Goal: Task Accomplishment & Management: Manage account settings

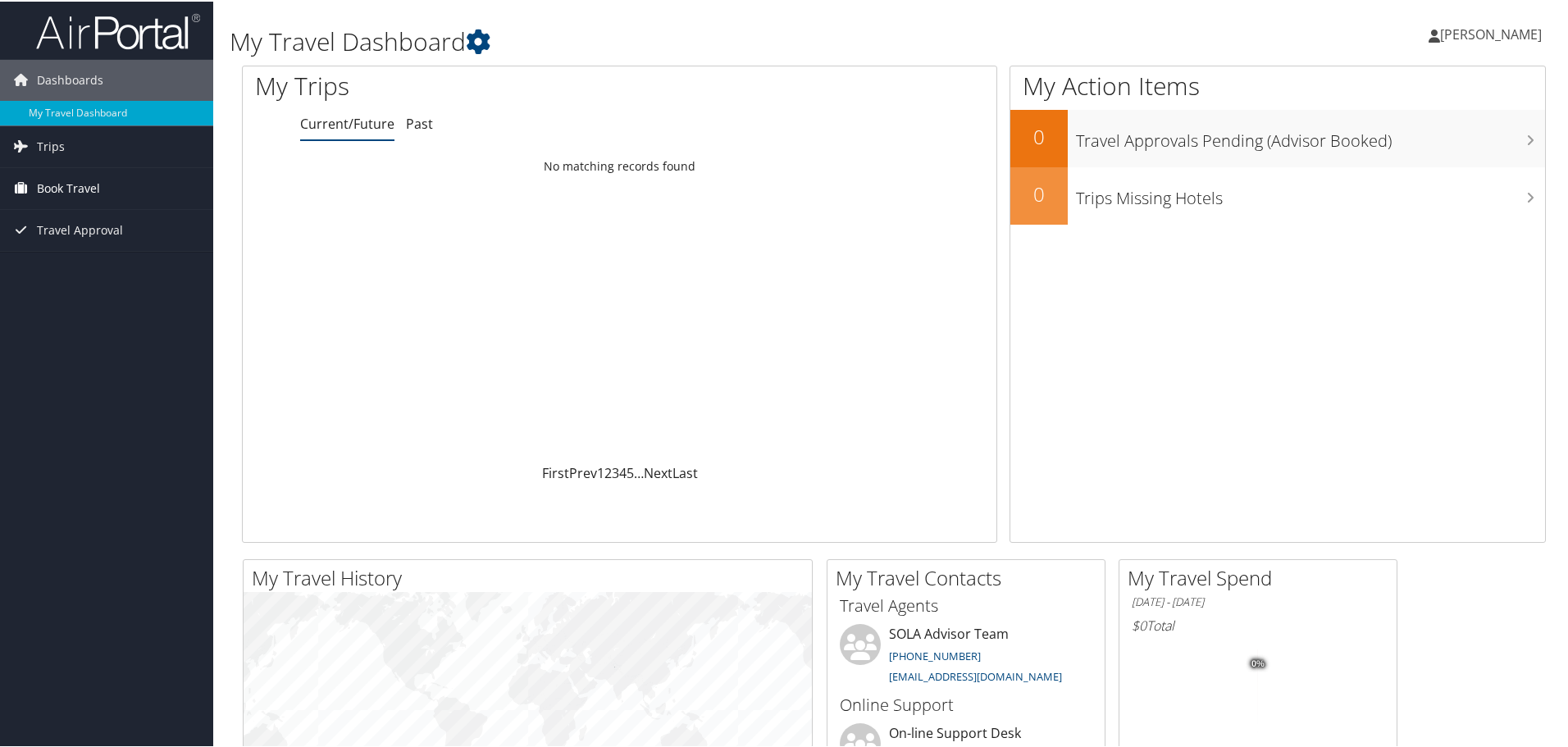
click at [58, 198] on span "Book Travel" at bounding box center [68, 187] width 63 height 41
click at [65, 253] on link "Book/Manage Online Trips" at bounding box center [106, 244] width 213 height 24
click at [114, 267] on span "Travel Approval" at bounding box center [80, 278] width 86 height 41
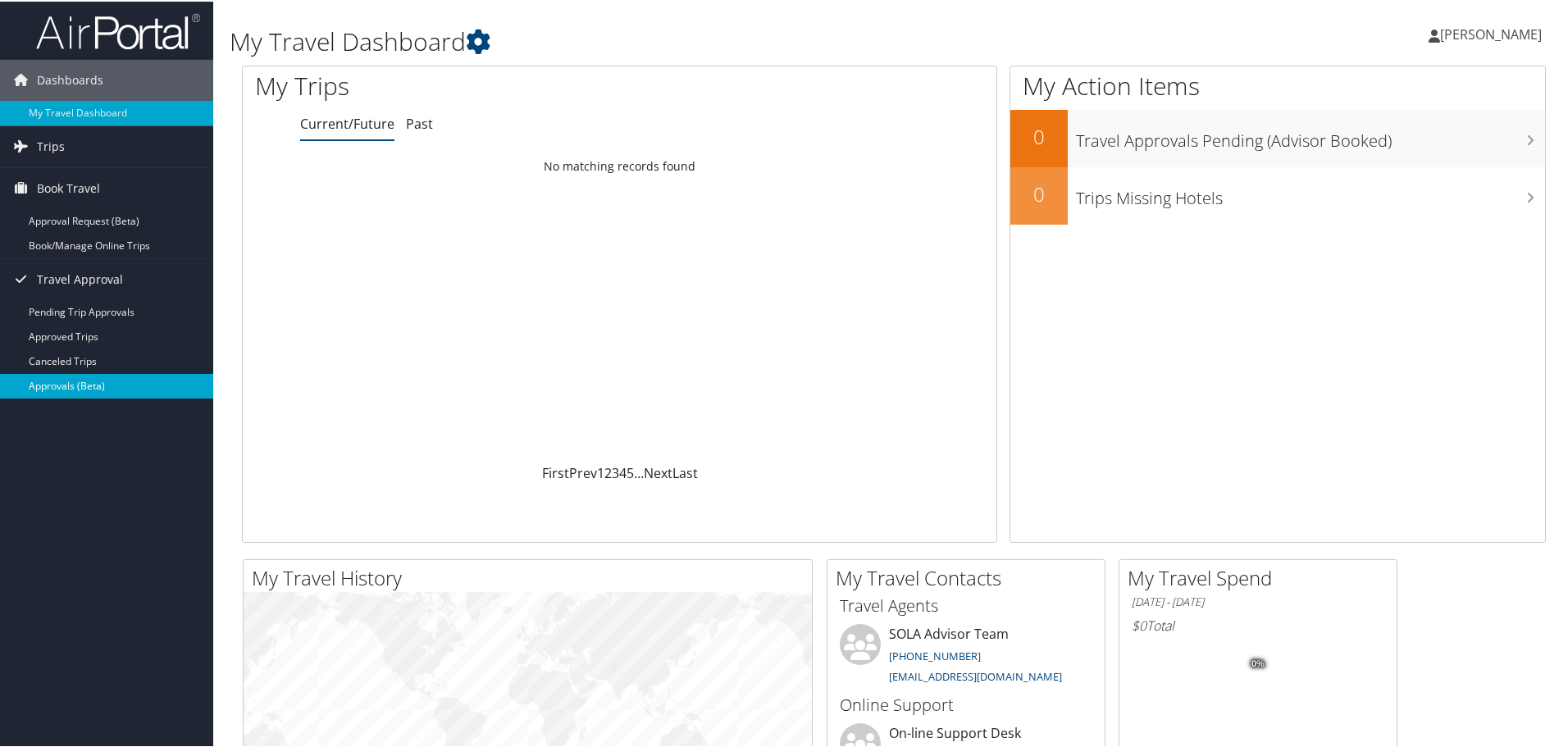
click at [101, 373] on link "Approvals (Beta)" at bounding box center [106, 384] width 213 height 24
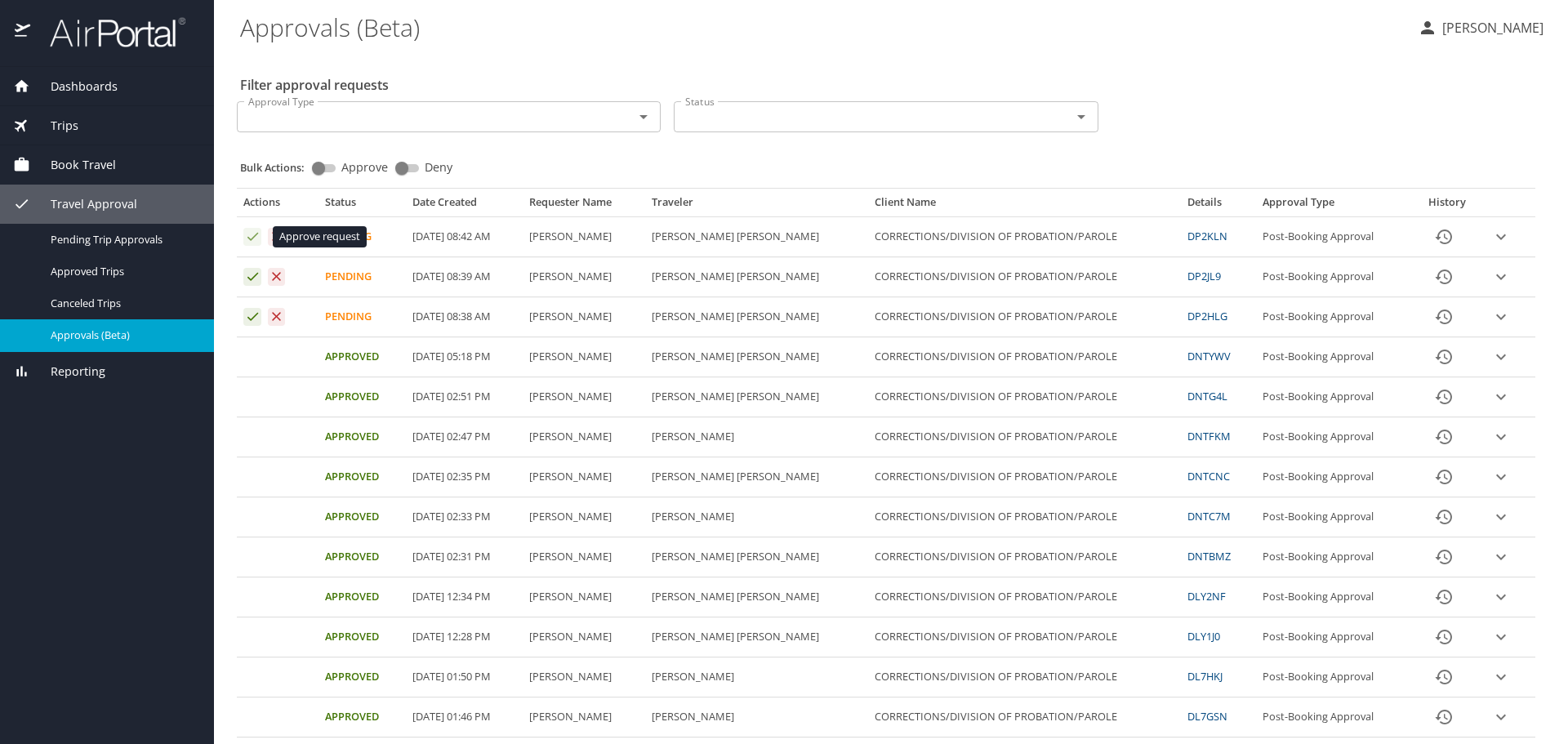
click at [248, 239] on icon "Approval table" at bounding box center [252, 235] width 15 height 15
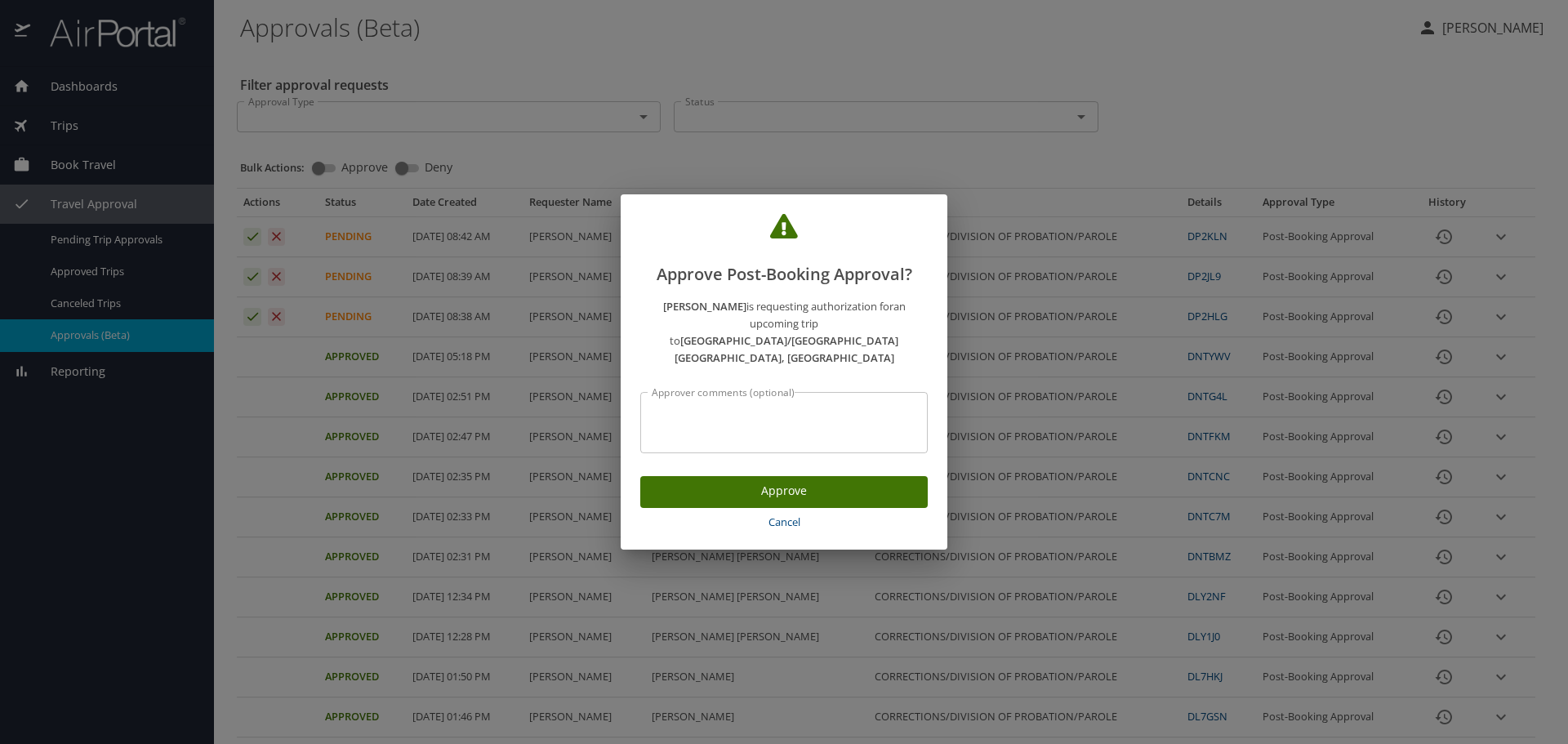
click at [787, 476] on button "Approve" at bounding box center [783, 492] width 287 height 32
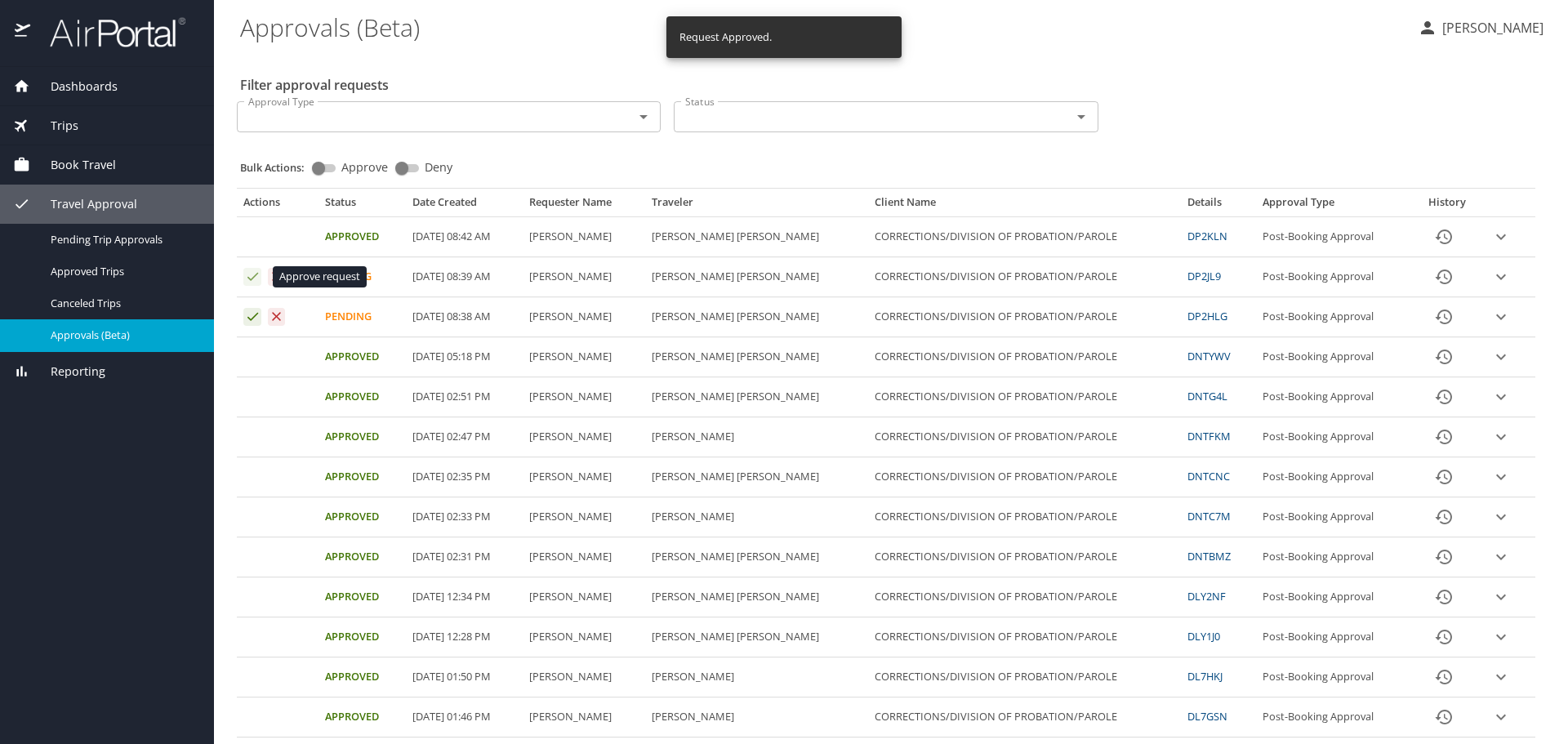
click at [250, 277] on icon "Approval table" at bounding box center [252, 276] width 15 height 15
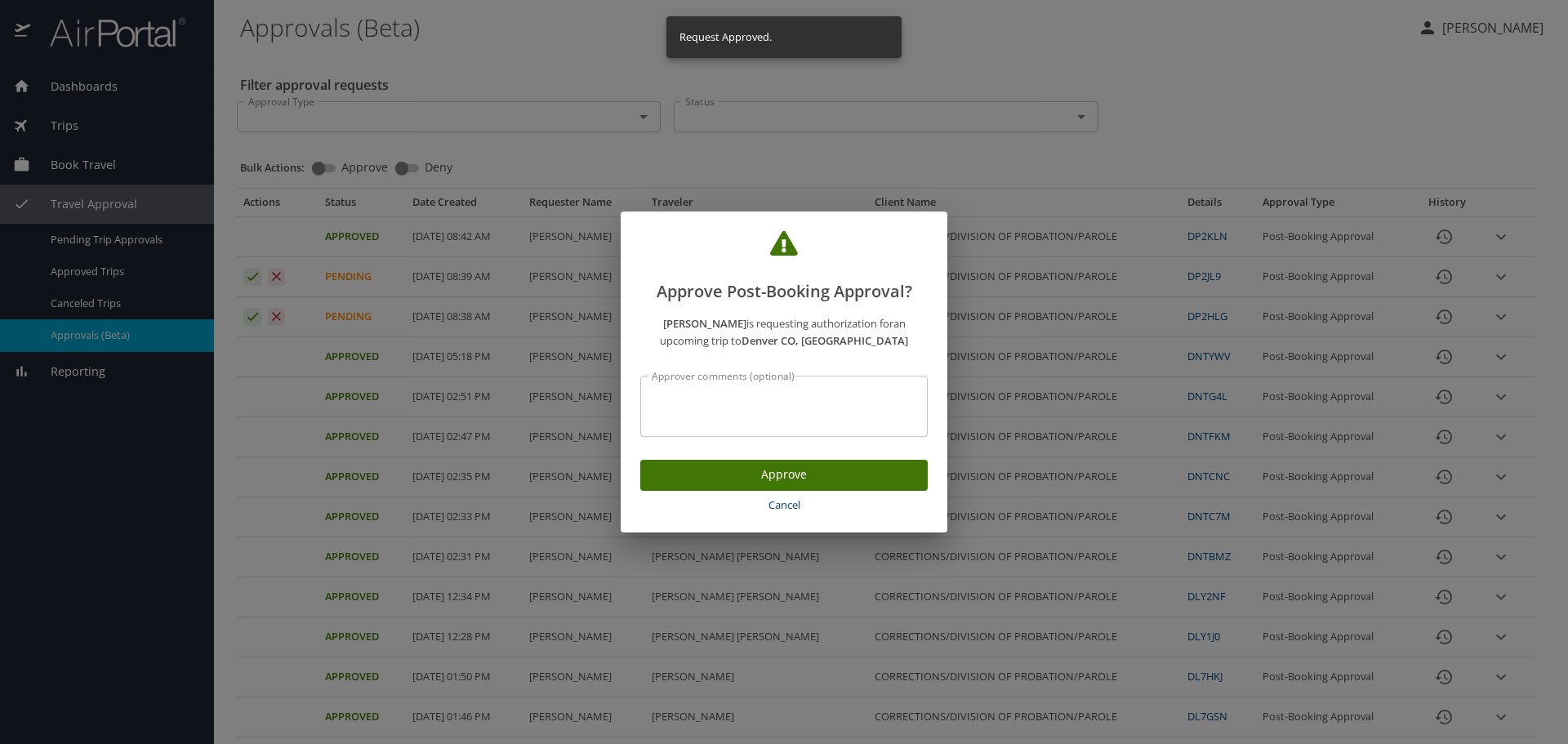
click at [884, 478] on span "Approve" at bounding box center [784, 475] width 261 height 21
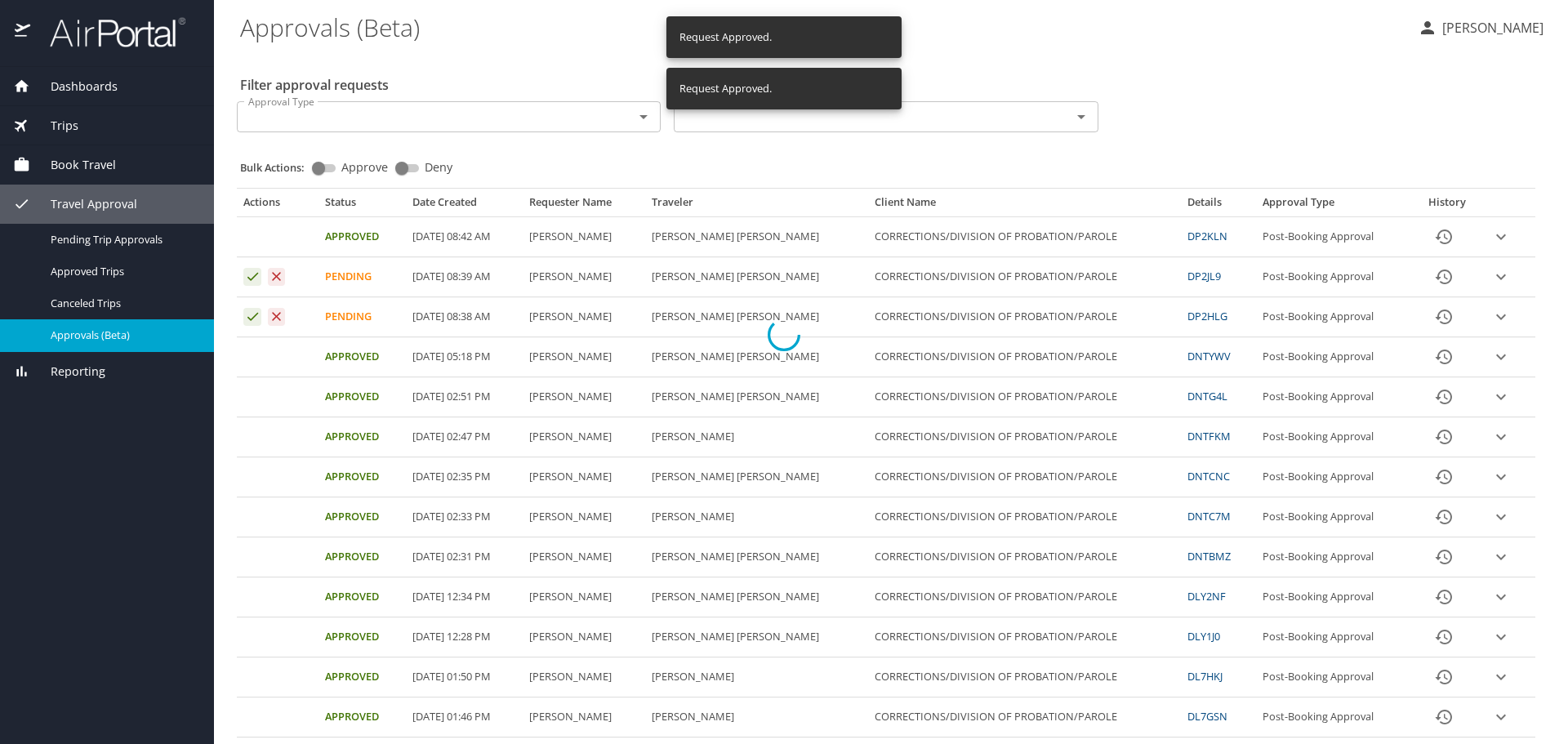
click at [247, 318] on div at bounding box center [784, 335] width 1568 height 818
click at [247, 318] on icon "Approval table" at bounding box center [252, 316] width 15 height 15
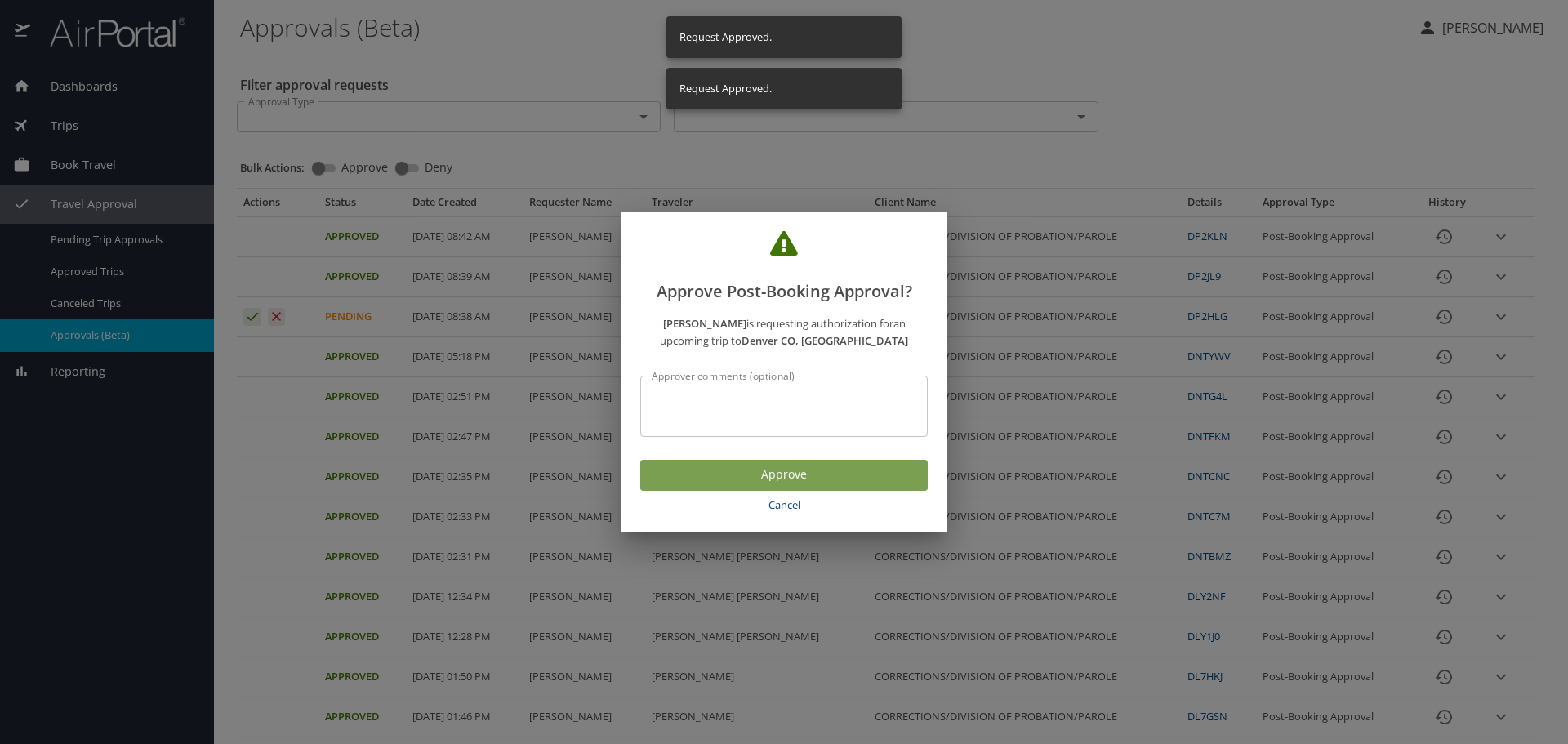
click at [819, 474] on span "Approve" at bounding box center [784, 475] width 261 height 21
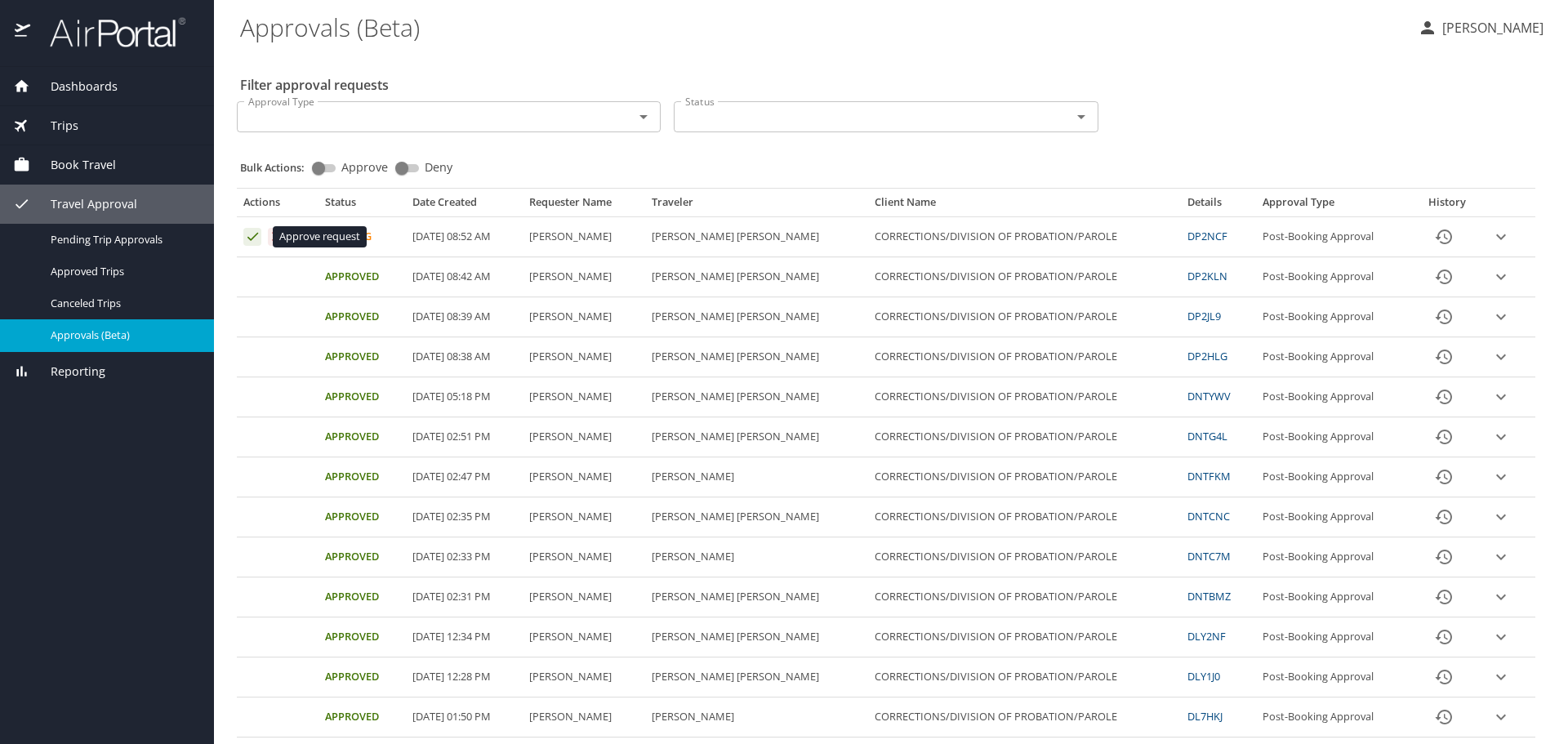
click at [246, 235] on icon "Approval table" at bounding box center [252, 235] width 15 height 15
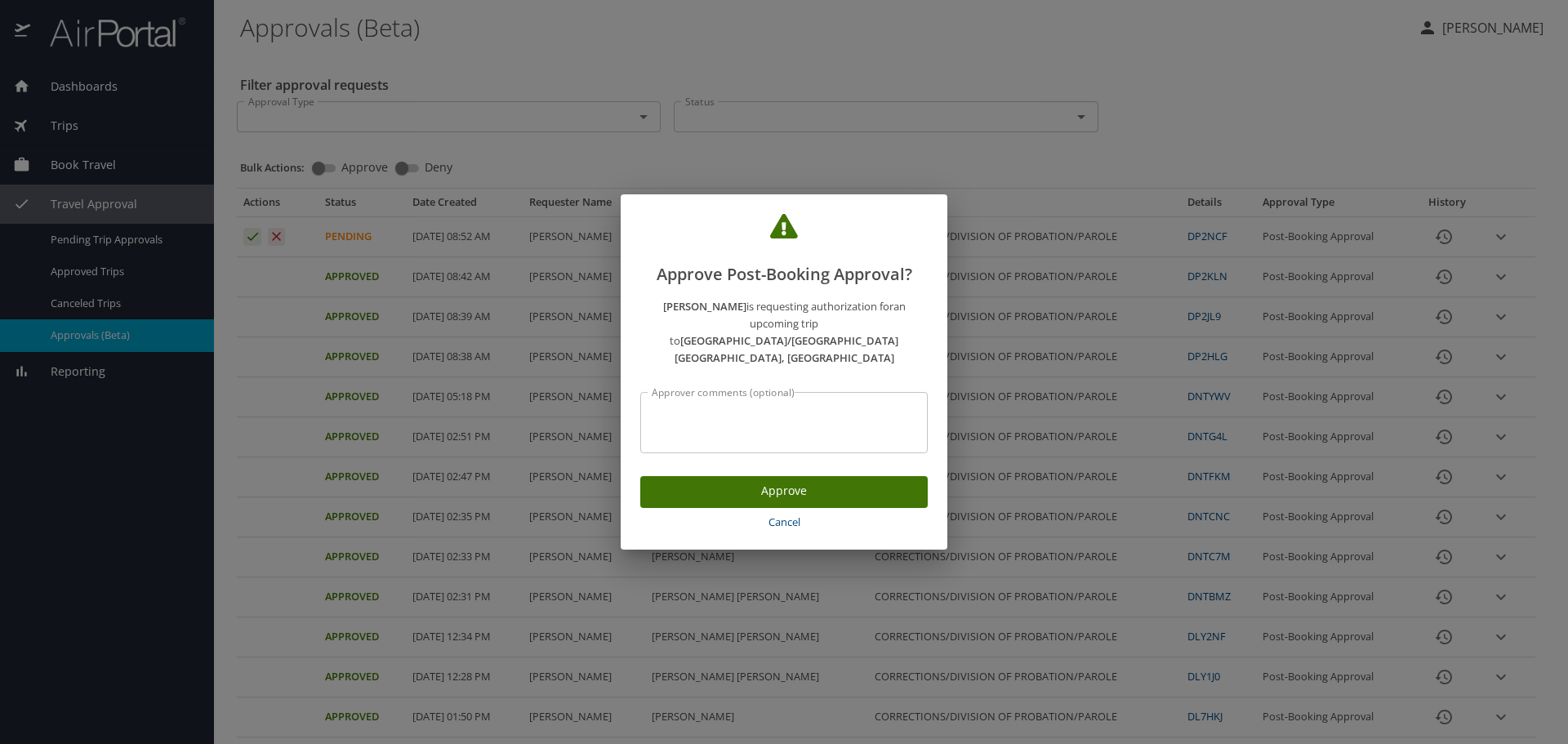
click at [685, 476] on button "Approve" at bounding box center [783, 492] width 287 height 32
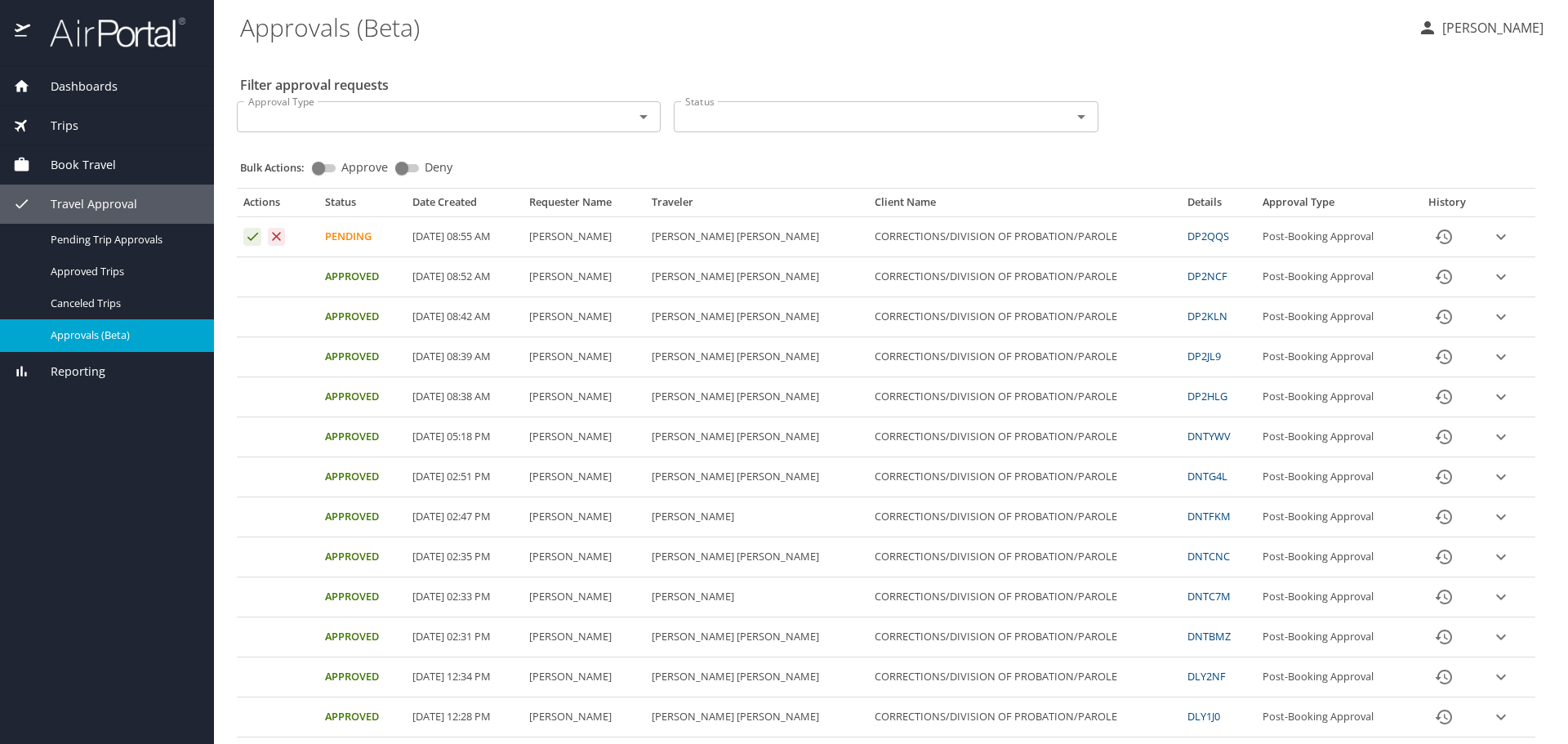
click at [252, 231] on icon "Approval table" at bounding box center [252, 235] width 15 height 15
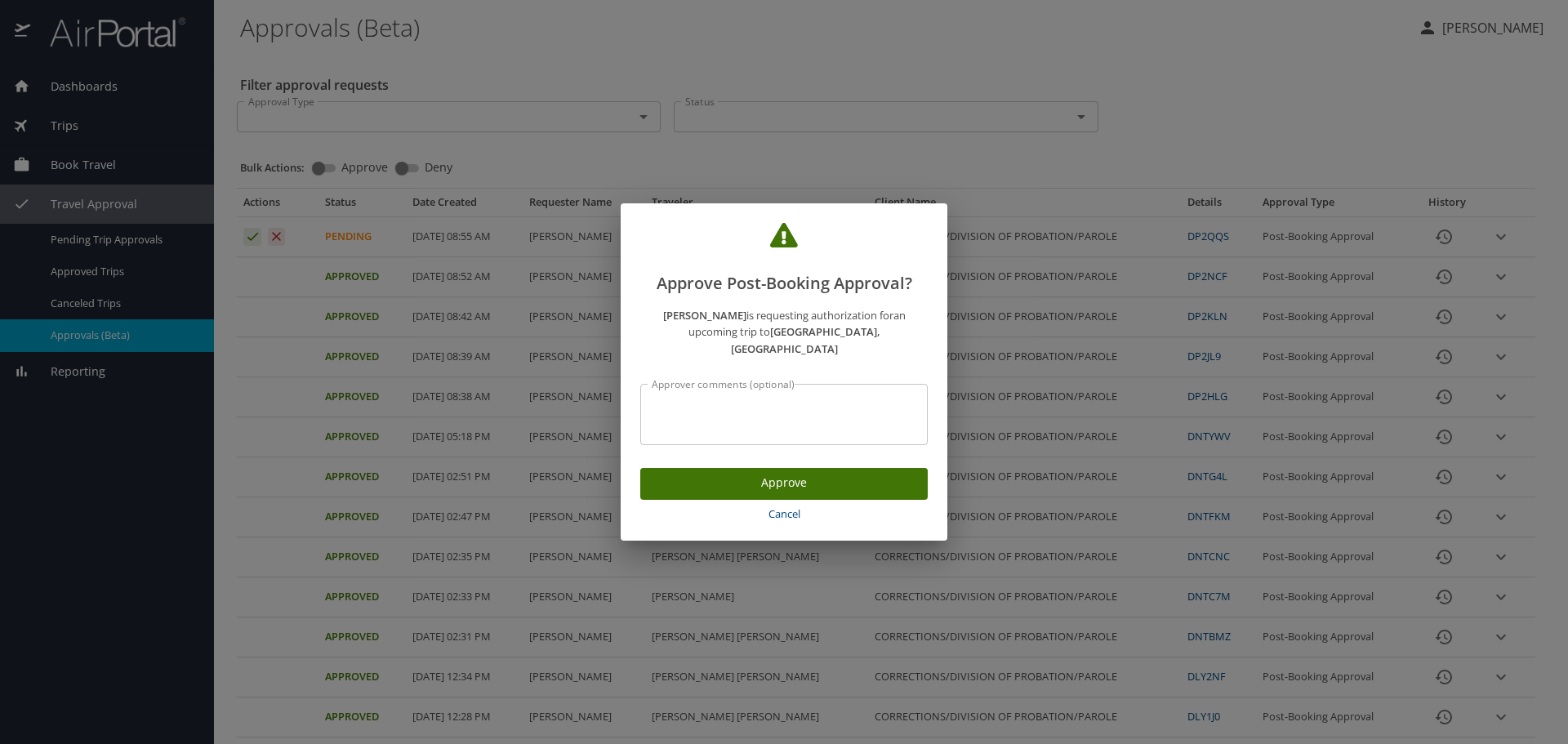
click at [768, 473] on span "Approve" at bounding box center [784, 483] width 261 height 21
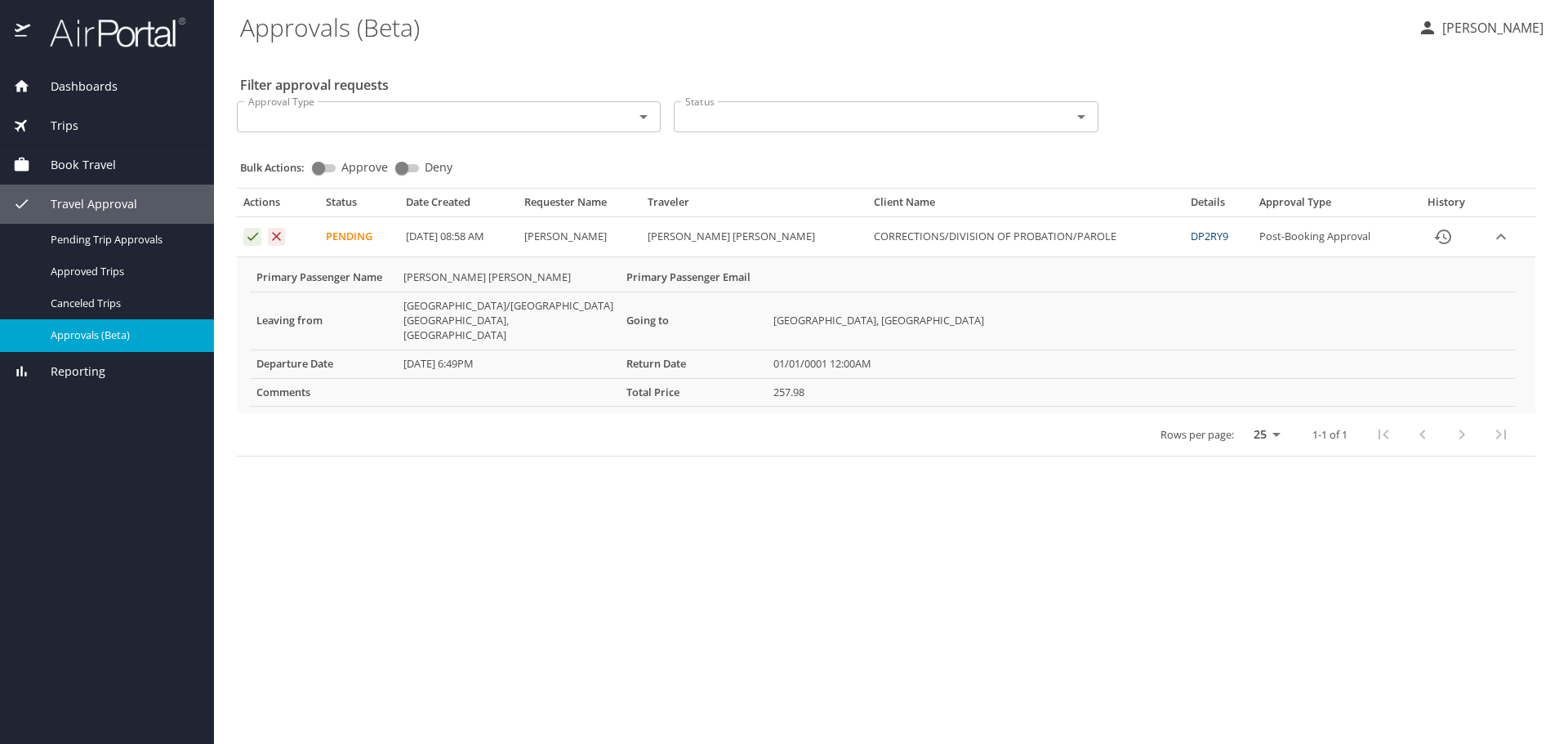
click at [256, 237] on icon "Approval table" at bounding box center [252, 235] width 15 height 15
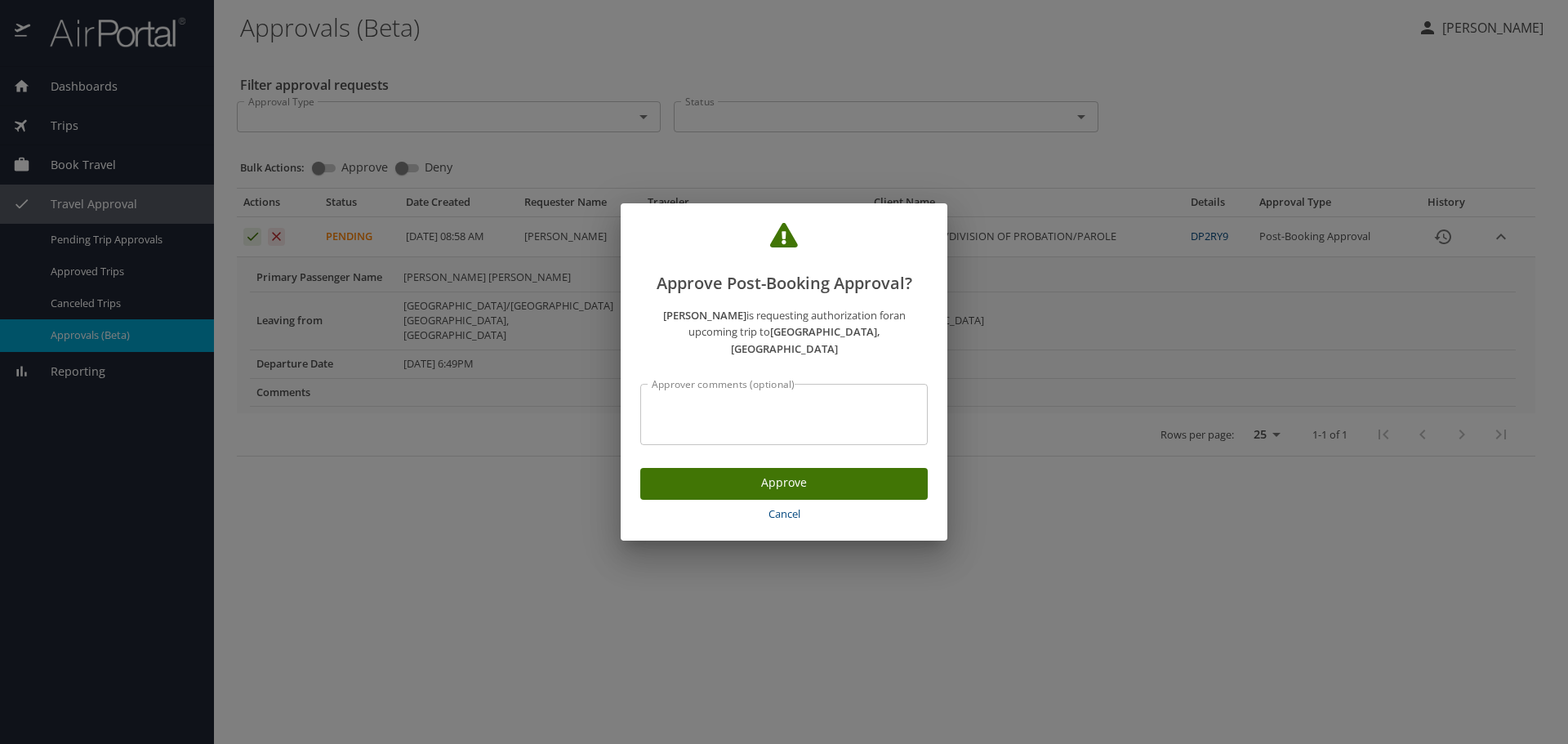
click at [831, 475] on span "Approve" at bounding box center [784, 483] width 261 height 21
